Goal: Use online tool/utility: Utilize a website feature to perform a specific function

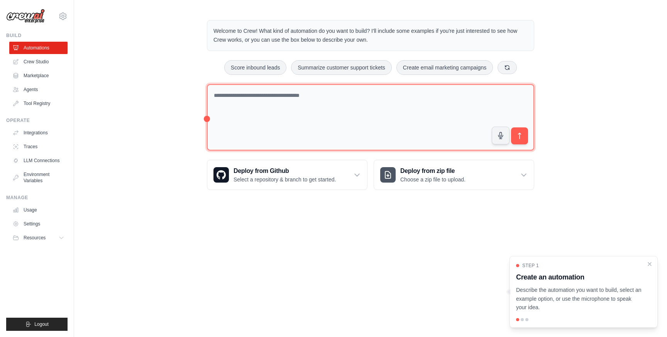
click at [287, 106] on textarea at bounding box center [370, 117] width 327 height 67
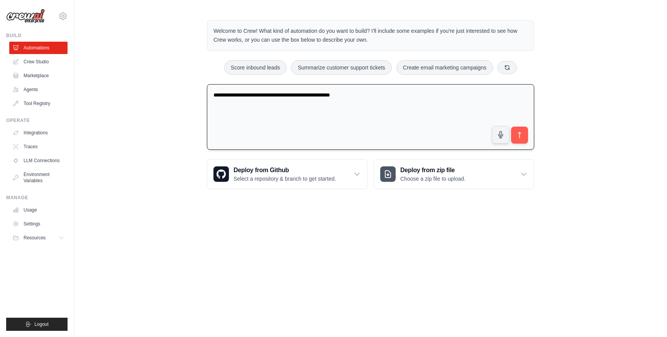
click at [218, 95] on textarea "**********" at bounding box center [370, 117] width 327 height 66
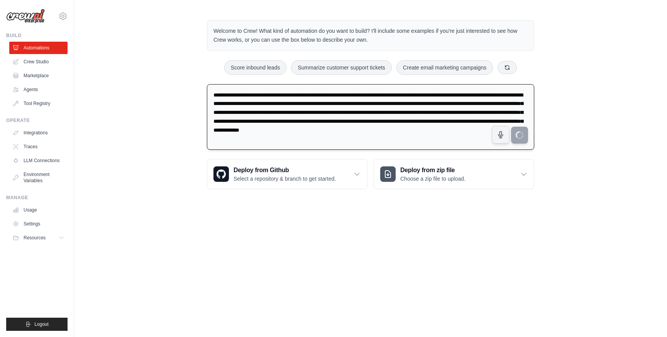
type textarea "**********"
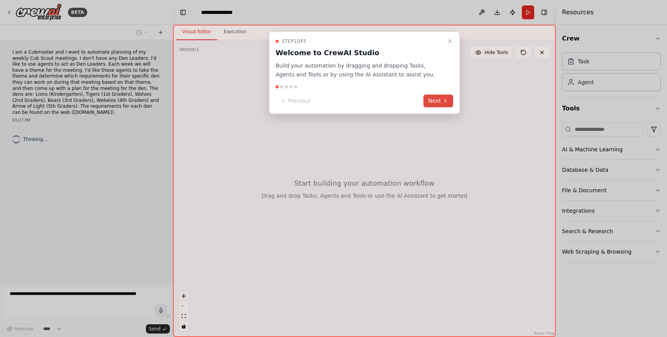
click at [438, 101] on button "Next" at bounding box center [438, 101] width 30 height 13
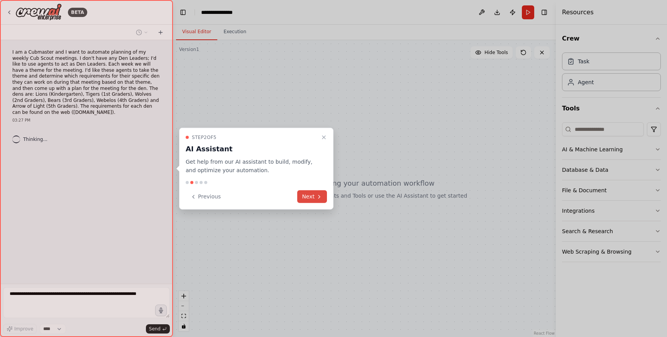
click at [311, 198] on button "Next" at bounding box center [312, 196] width 30 height 13
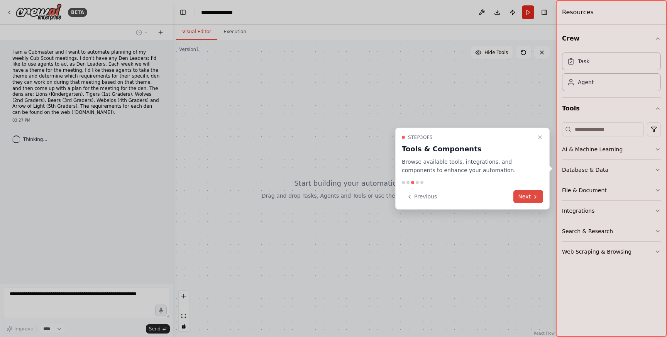
click at [523, 196] on button "Next" at bounding box center [528, 196] width 30 height 13
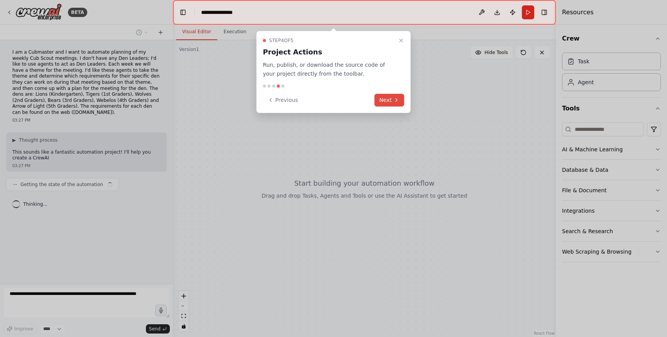
click at [386, 100] on button "Next" at bounding box center [389, 100] width 30 height 13
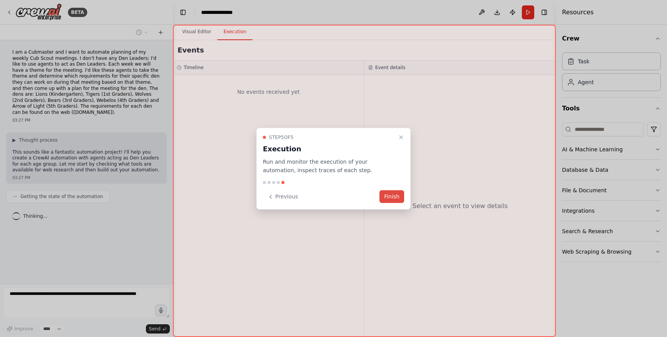
click at [388, 201] on button "Finish" at bounding box center [391, 196] width 25 height 13
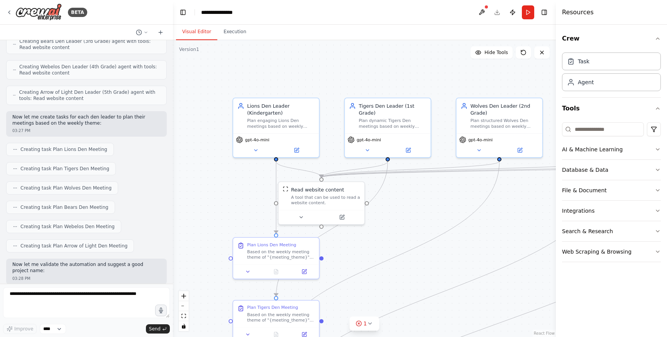
scroll to position [353, 0]
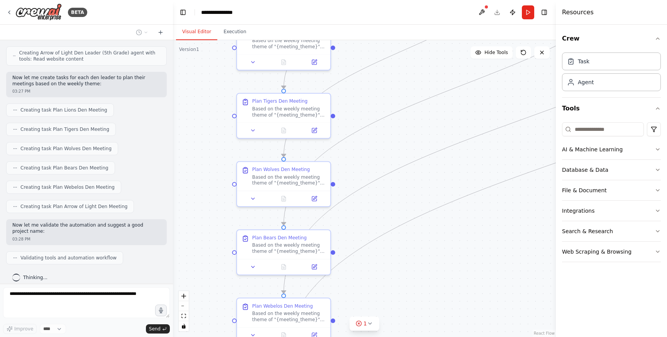
drag, startPoint x: 512, startPoint y: 301, endPoint x: 533, endPoint y: 91, distance: 210.1
click at [533, 91] on div ".deletable-edge-delete-btn { width: 20px; height: 20px; border: 0px solid #ffff…" at bounding box center [364, 188] width 383 height 297
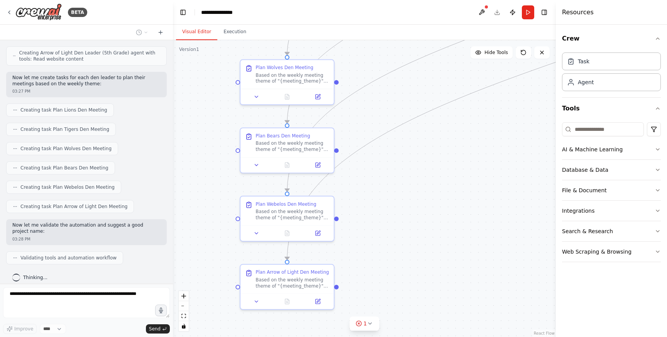
drag, startPoint x: 404, startPoint y: 275, endPoint x: 382, endPoint y: 307, distance: 38.8
click at [382, 307] on div ".deletable-edge-delete-btn { width: 20px; height: 20px; border: 0px solid #ffff…" at bounding box center [364, 188] width 383 height 297
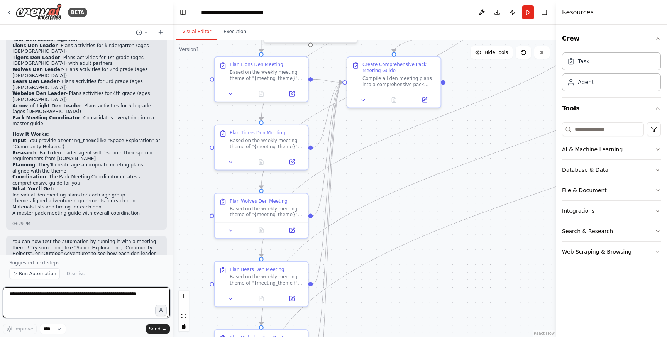
scroll to position [719, 0]
